Goal: Check status: Check status

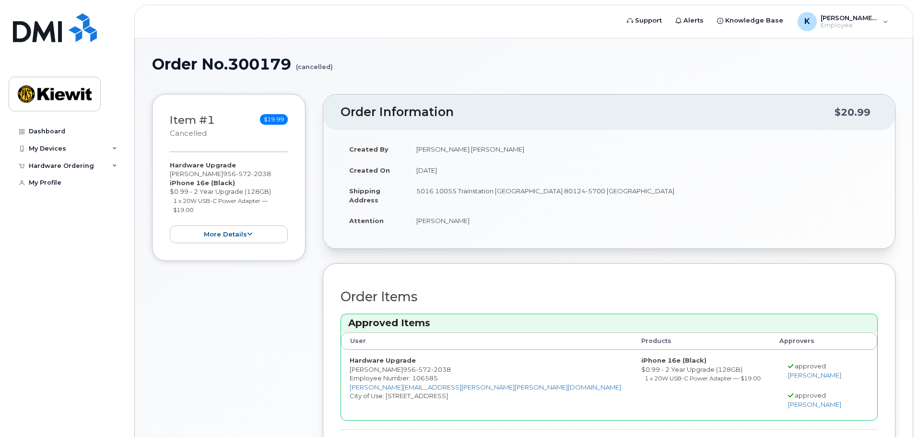
scroll to position [81, 0]
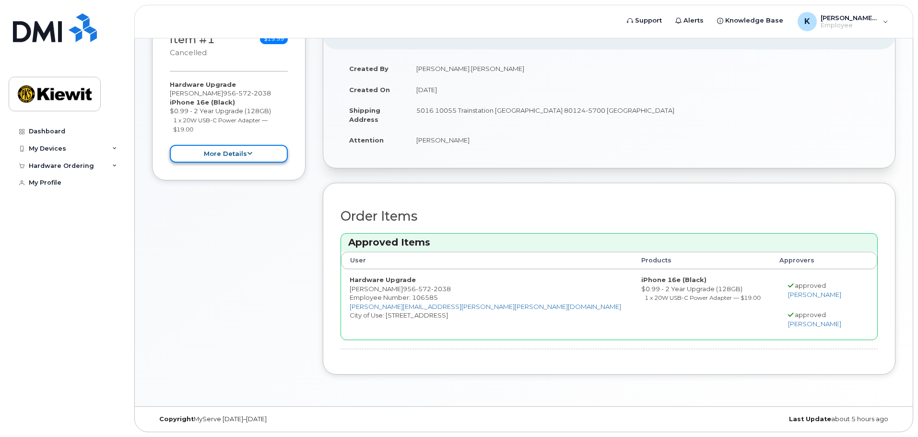
click at [206, 159] on button "more details" at bounding box center [229, 154] width 118 height 18
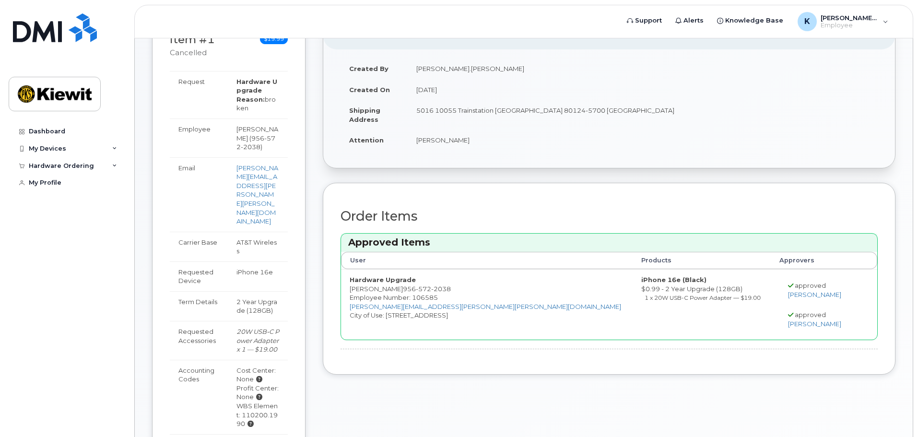
click at [105, 263] on div "Dashboard My Devices Add Device 956-572-2038 (KRYSTAL MONTGOMERY) 303-621-4747 …" at bounding box center [68, 273] width 118 height 300
click at [46, 133] on div "Dashboard" at bounding box center [47, 132] width 36 height 8
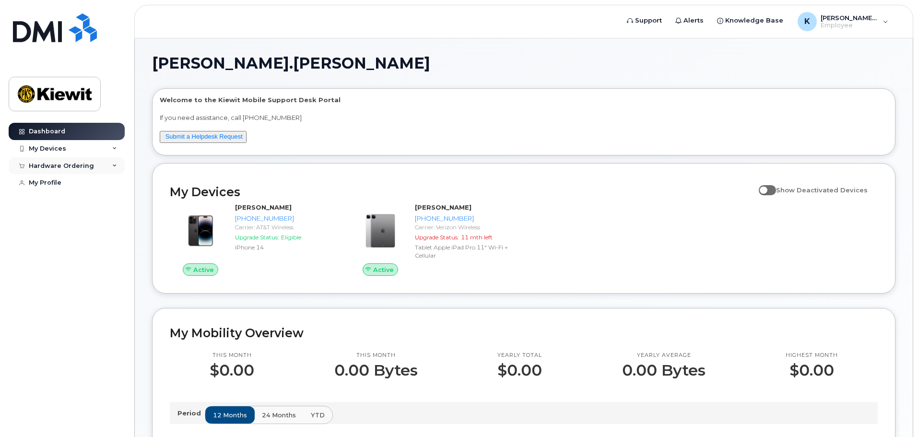
click at [70, 165] on div "Hardware Ordering" at bounding box center [61, 166] width 65 height 8
click at [60, 185] on div "My Orders" at bounding box center [50, 183] width 35 height 9
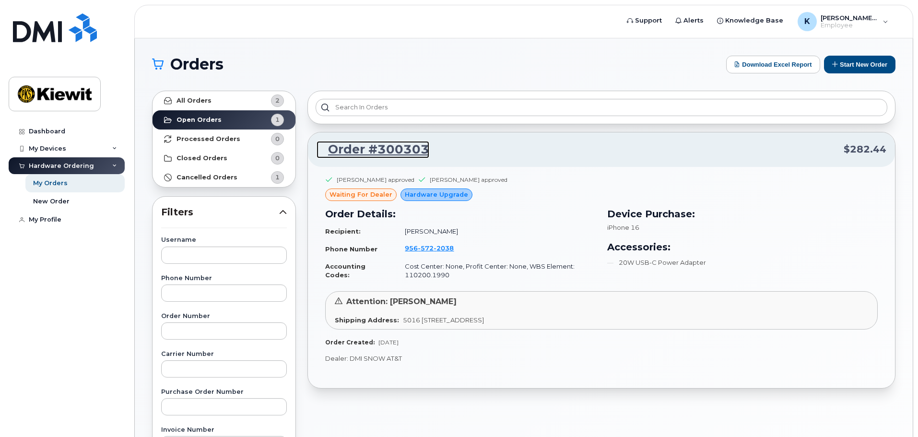
click at [359, 151] on link "Order #300303" at bounding box center [372, 149] width 113 height 17
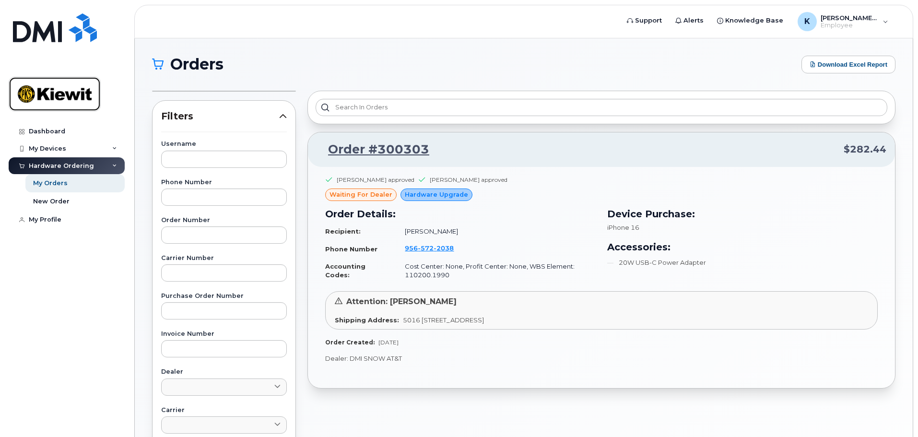
click at [47, 105] on img at bounding box center [55, 94] width 74 height 28
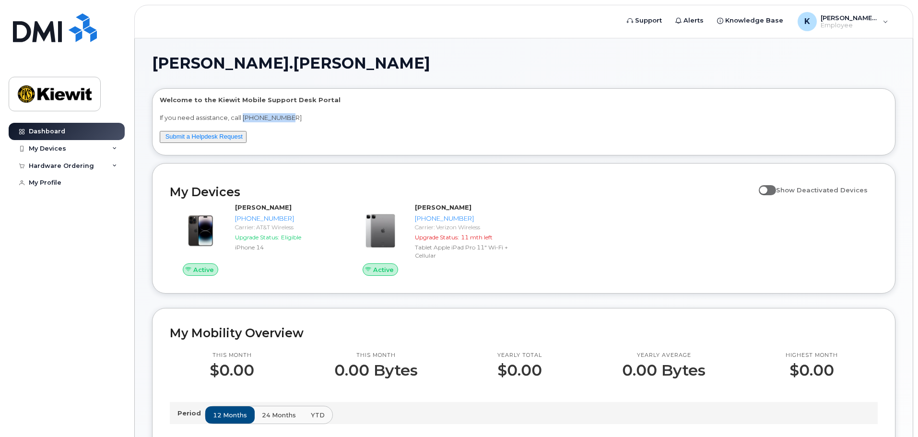
drag, startPoint x: 244, startPoint y: 116, endPoint x: 309, endPoint y: 116, distance: 64.2
click at [308, 116] on p "If you need assistance, call [PHONE_NUMBER]" at bounding box center [524, 117] width 728 height 9
click at [43, 171] on div "Hardware Ordering" at bounding box center [67, 165] width 116 height 17
click at [67, 186] on link "My Orders" at bounding box center [74, 183] width 99 height 18
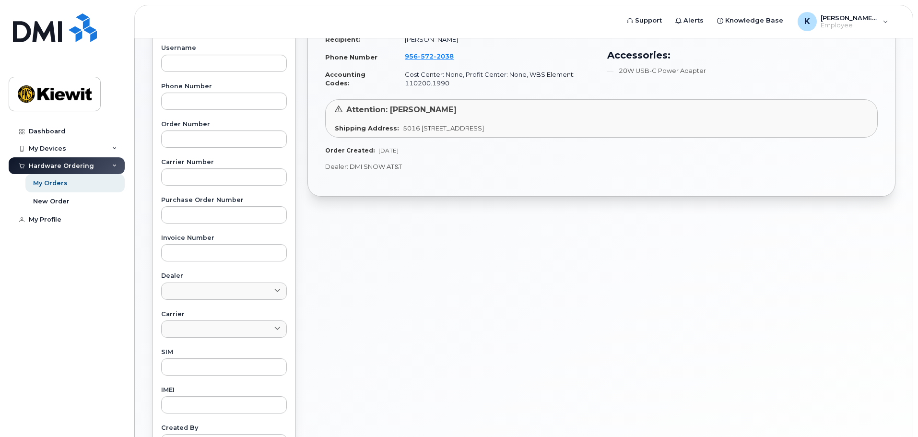
scroll to position [96, 0]
